Goal: Transaction & Acquisition: Purchase product/service

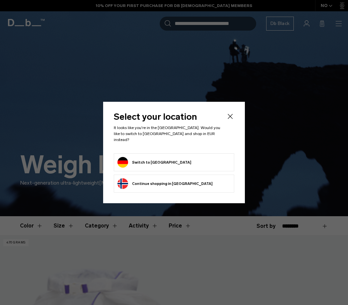
click at [232, 119] on icon "Close" at bounding box center [230, 117] width 8 height 8
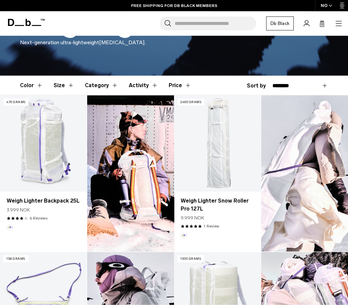
scroll to position [141, 0]
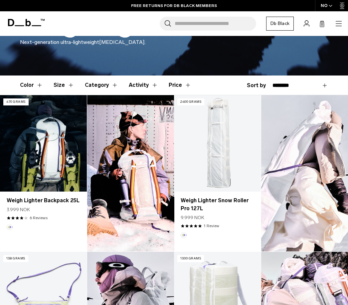
click at [65, 156] on link "Weigh Lighter Backpack 25L" at bounding box center [43, 143] width 87 height 96
